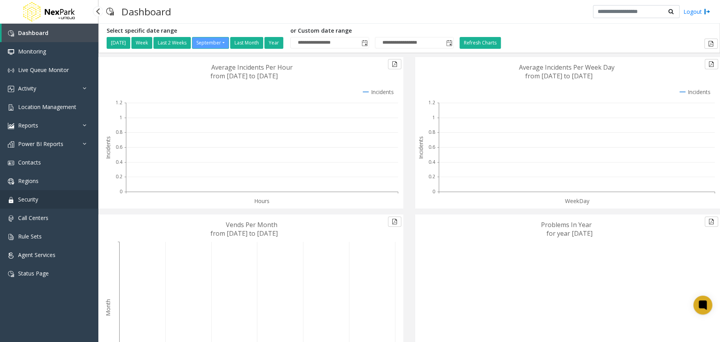
click at [78, 198] on link "Security" at bounding box center [49, 199] width 98 height 18
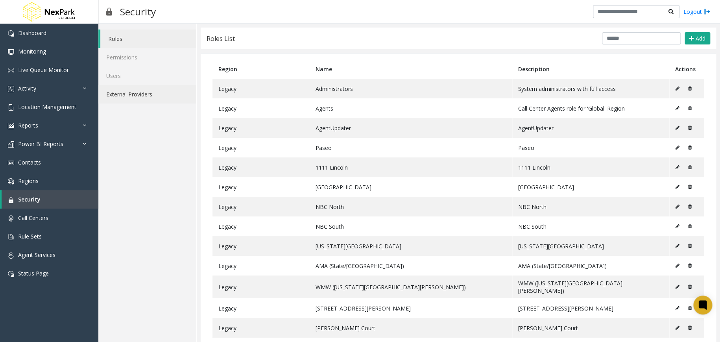
click at [136, 90] on link "External Providers" at bounding box center [147, 94] width 98 height 18
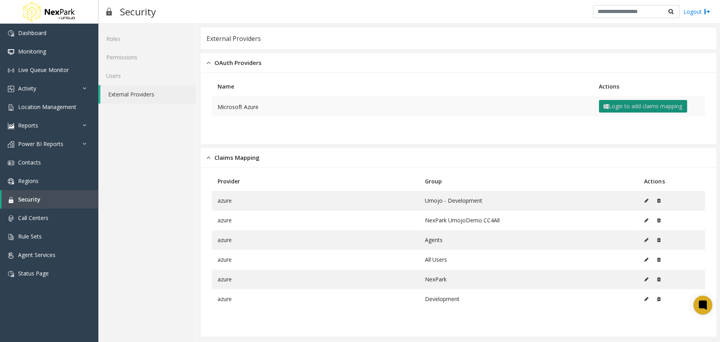
click at [619, 103] on button "Login to add claims mapping" at bounding box center [642, 106] width 88 height 13
click at [641, 107] on button "Login to add claims mapping" at bounding box center [642, 106] width 88 height 13
click at [643, 109] on button "Login to add claims mapping" at bounding box center [642, 106] width 88 height 13
click at [645, 105] on button "Login to add claims mapping" at bounding box center [642, 106] width 88 height 13
